Goal: Feedback & Contribution: Submit feedback/report problem

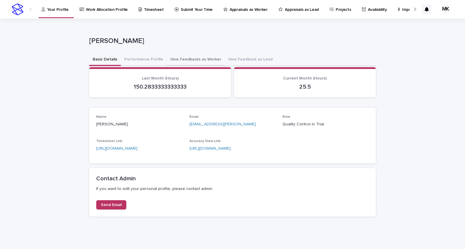
click at [190, 57] on button "Give Feedbacks as Worker" at bounding box center [196, 60] width 58 height 12
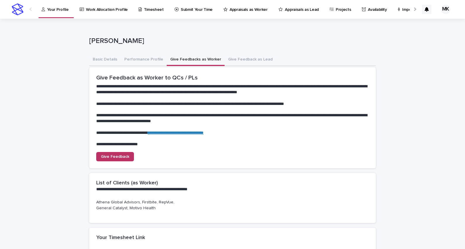
click at [194, 133] on link "**********" at bounding box center [176, 133] width 56 height 4
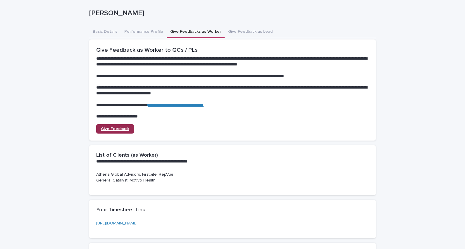
scroll to position [37, 0]
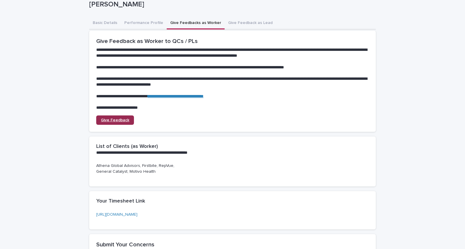
click at [121, 121] on span "Give Feedback" at bounding box center [115, 120] width 28 height 4
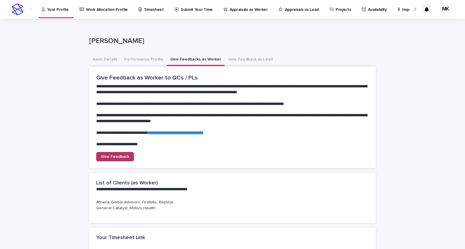
drag, startPoint x: 195, startPoint y: 135, endPoint x: 180, endPoint y: 130, distance: 15.6
drag, startPoint x: 180, startPoint y: 130, endPoint x: 166, endPoint y: 134, distance: 14.7
click at [117, 156] on span "Give Feedback" at bounding box center [115, 157] width 28 height 4
